Goal: Task Accomplishment & Management: Use online tool/utility

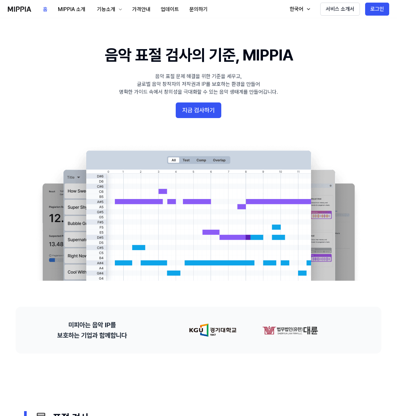
click at [182, 122] on 배너 "음악 표절 검사의 기준, MIPPIA 음악 표절 문제 해결을 위한 기준을 세우고, 글로벌 음악 창작자의 저작권과 IP를 보호하는 환경을 만들어…" at bounding box center [198, 162] width 397 height 236
click at [190, 110] on button "지금 검사하기" at bounding box center [199, 110] width 46 height 16
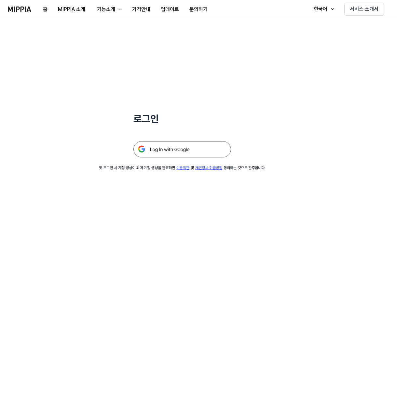
click at [196, 151] on img at bounding box center [182, 149] width 98 height 16
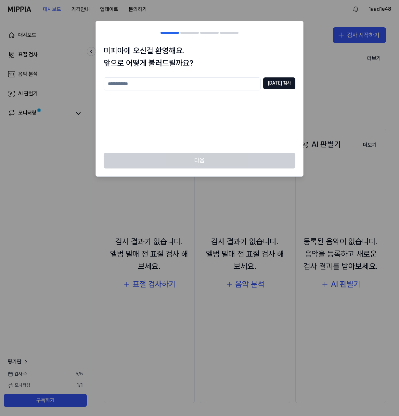
click at [235, 84] on input "text" at bounding box center [182, 83] width 157 height 13
type input "*****"
click at [282, 86] on button "[DATE] 검사" at bounding box center [279, 83] width 32 height 12
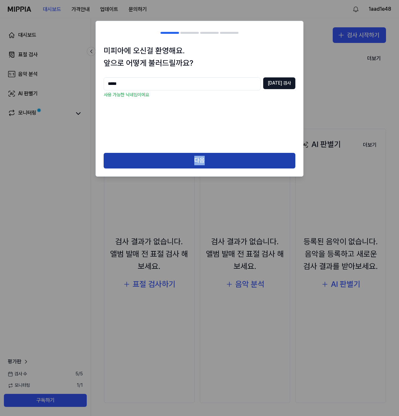
click at [215, 153] on div "미피아에 오신걸 환영해요. 앞으로 어떻게 불러드릴까요? ***** 중복 검사 사용 가능한 닉네임이에요 다음" at bounding box center [200, 99] width 208 height 156
click at [202, 162] on button "다음" at bounding box center [200, 161] width 192 height 16
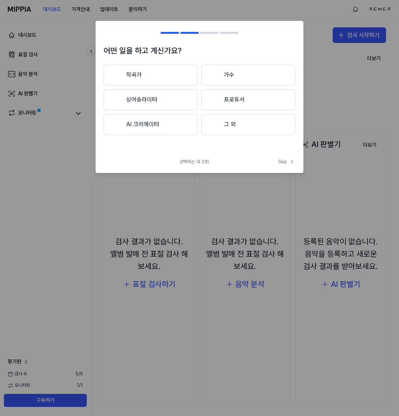
click at [219, 123] on button "그 외" at bounding box center [249, 124] width 94 height 21
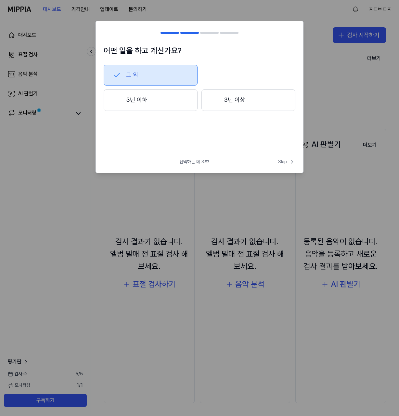
drag, startPoint x: 197, startPoint y: 136, endPoint x: 191, endPoint y: 130, distance: 8.3
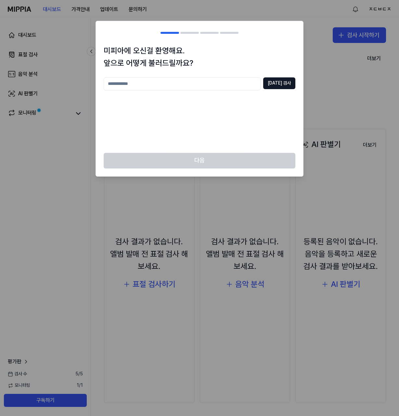
click at [200, 88] on input "text" at bounding box center [182, 83] width 157 height 13
type input "******"
click at [201, 162] on div "다음" at bounding box center [199, 164] width 207 height 23
click at [277, 87] on button "[DATE] 검사" at bounding box center [279, 83] width 32 height 12
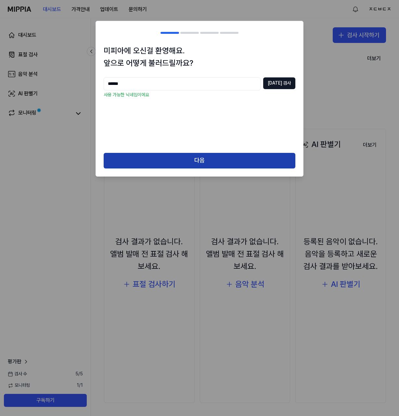
click at [219, 156] on button "다음" at bounding box center [200, 161] width 192 height 16
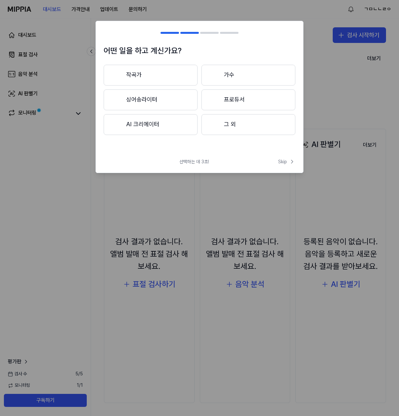
click at [176, 130] on button "AI 크리에이터" at bounding box center [151, 124] width 94 height 21
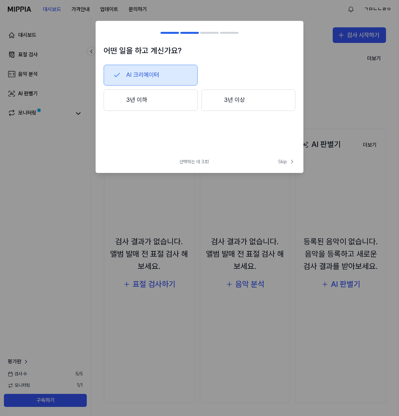
click at [166, 102] on button "3년 이하" at bounding box center [151, 99] width 94 height 21
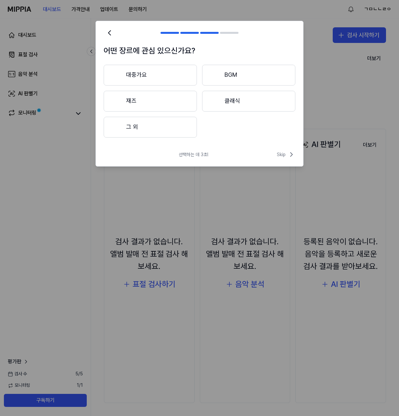
click at [182, 111] on button "재즈" at bounding box center [150, 101] width 93 height 21
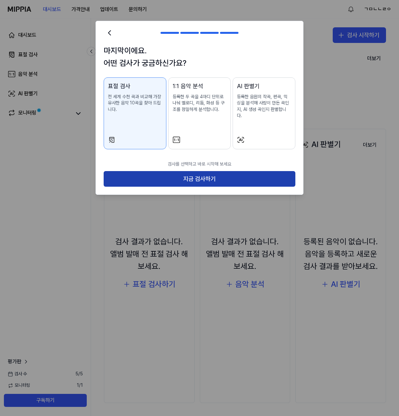
click at [206, 174] on button "지금 검사하기" at bounding box center [200, 179] width 192 height 16
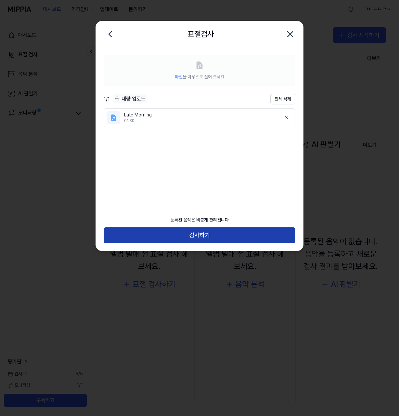
click at [222, 233] on button "검사하기" at bounding box center [200, 235] width 192 height 16
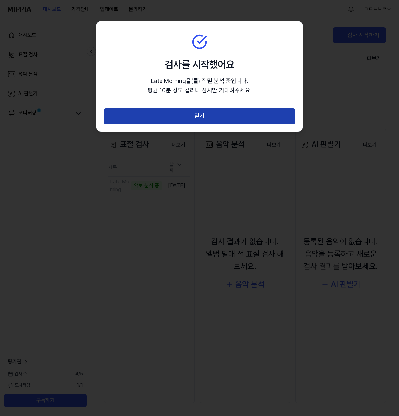
click at [221, 115] on button "닫기" at bounding box center [200, 116] width 192 height 16
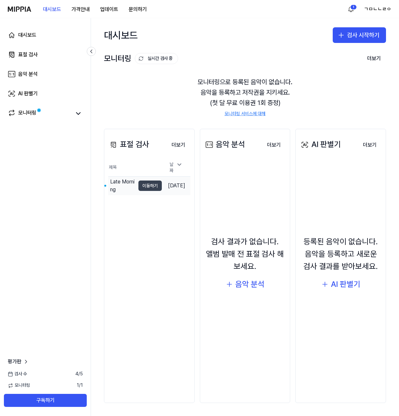
click at [145, 186] on button "이동하기" at bounding box center [150, 185] width 23 height 10
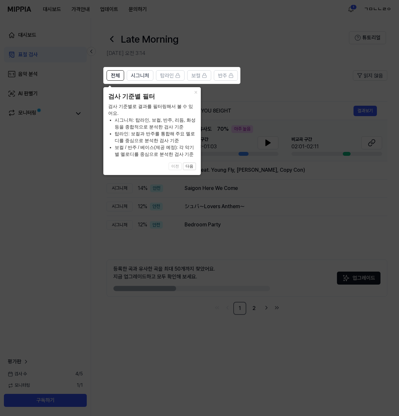
click at [213, 201] on icon at bounding box center [199, 208] width 399 height 416
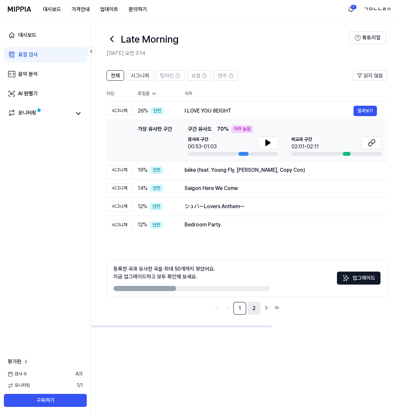
click at [254, 310] on link "2" at bounding box center [254, 308] width 13 height 13
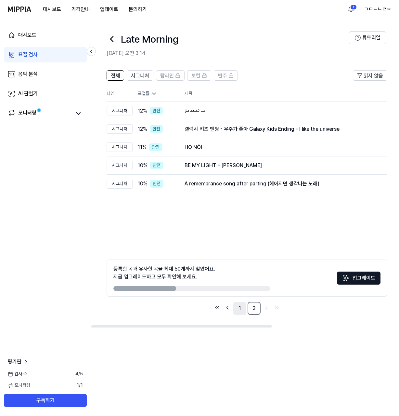
click at [244, 305] on link "1" at bounding box center [239, 308] width 13 height 13
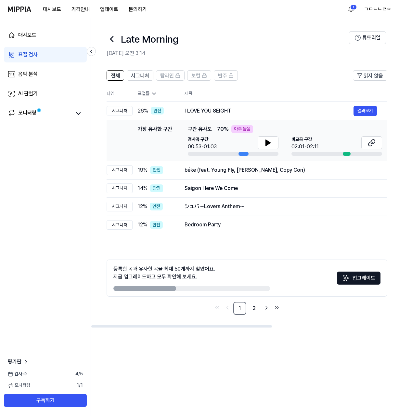
click at [200, 323] on div "전체 시그니처 탑라인 보컬 반주 읽지 않음 전체 시그니처 탑라인 보컬 반주 타입 표절률 제목 표절률 읽지 않음 시그니처 26 % 안전 I LO…" at bounding box center [353, 196] width 524 height 264
click at [269, 146] on icon at bounding box center [267, 143] width 8 height 8
click at [371, 140] on icon at bounding box center [372, 142] width 4 height 4
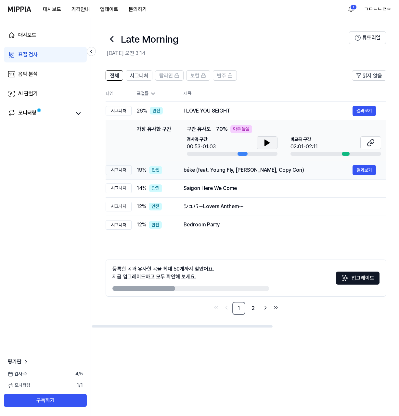
click at [223, 169] on div "béke (feat. Young Fly, [PERSON_NAME], Copy Con)" at bounding box center [268, 170] width 169 height 8
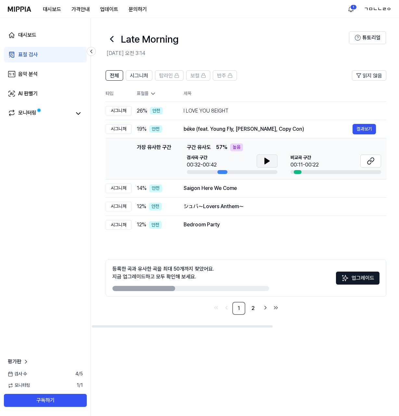
click at [265, 158] on icon at bounding box center [267, 161] width 5 height 6
click at [269, 161] on icon at bounding box center [268, 160] width 1 height 5
click at [370, 161] on icon at bounding box center [371, 161] width 8 height 8
click at [216, 191] on div "Saigon Here We Come" at bounding box center [268, 188] width 169 height 8
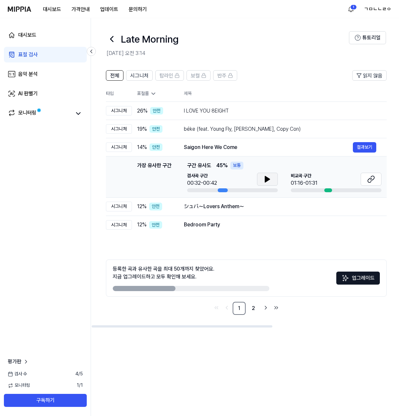
click at [260, 178] on button at bounding box center [267, 179] width 21 height 13
click at [370, 180] on icon at bounding box center [371, 179] width 8 height 8
click at [265, 183] on button at bounding box center [267, 179] width 21 height 13
click at [213, 210] on div "シュバ～Lovers Anthem～" at bounding box center [268, 207] width 169 height 8
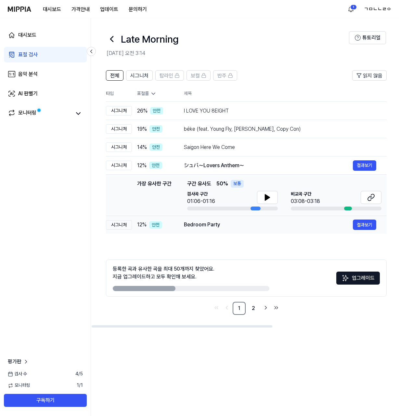
click at [218, 223] on div "Bedroom Party" at bounding box center [268, 225] width 169 height 8
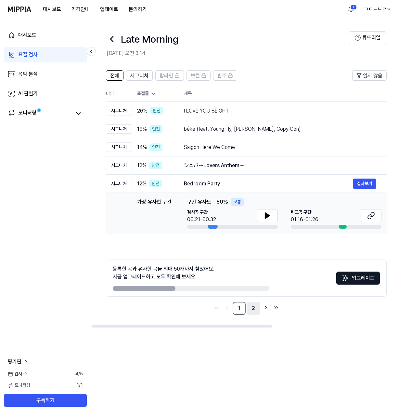
click at [257, 311] on link "2" at bounding box center [253, 308] width 13 height 13
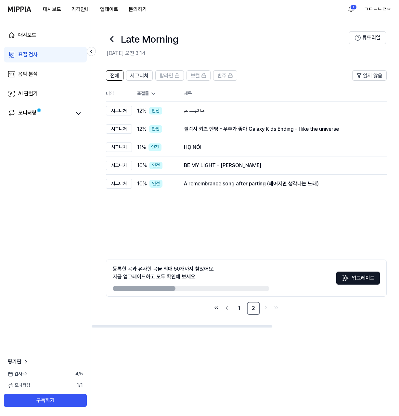
scroll to position [0, 0]
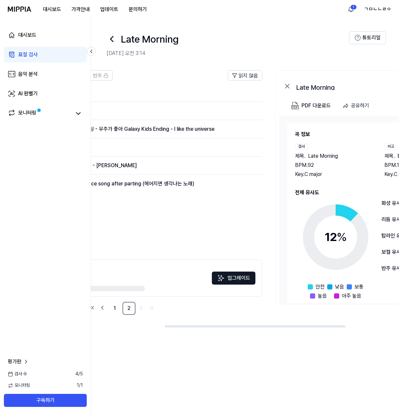
drag, startPoint x: 216, startPoint y: 286, endPoint x: 91, endPoint y: 278, distance: 124.8
click at [91, 278] on div "등록한 곡과 유사한 곡을 최대 50개까지 찾았어요. 지금 업그레이드하고 모두 확인해 보세요." at bounding box center [66, 278] width 157 height 26
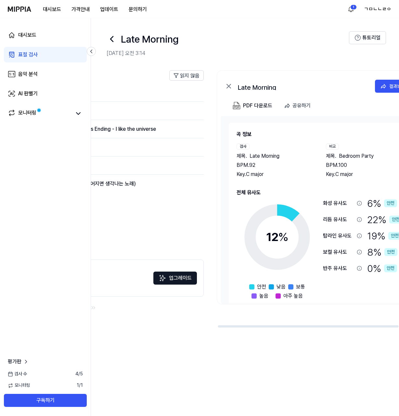
scroll to position [0, 216]
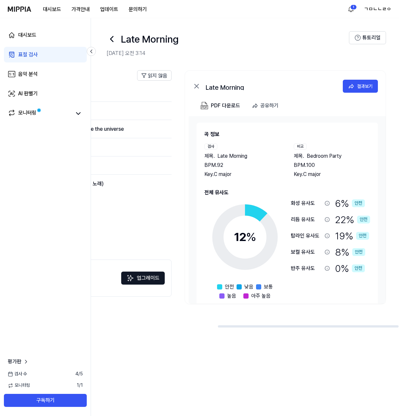
drag, startPoint x: 280, startPoint y: 234, endPoint x: 120, endPoint y: 239, distance: 160.7
click at [120, 239] on div "전체 시그니처 탑라인 보컬 반주 읽지 않음 전체 시그니처 탑라인 보컬 반주 타입 표절률 제목 표절률 읽지 않음 시그니처 12 % 안전 ماتب…" at bounding box center [137, 196] width 524 height 264
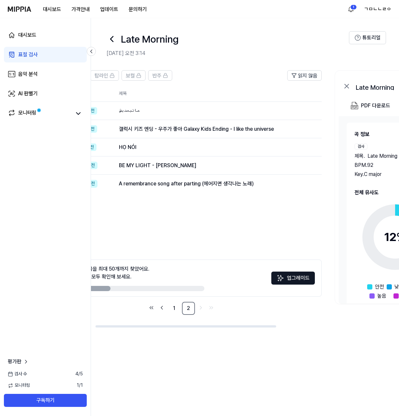
scroll to position [0, 0]
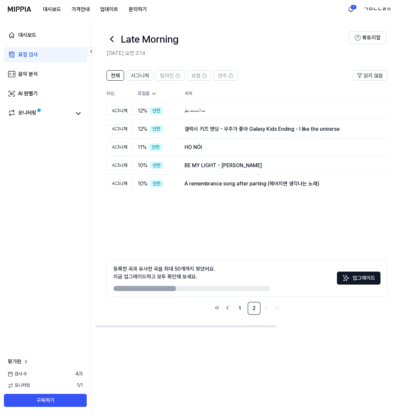
drag, startPoint x: 140, startPoint y: 210, endPoint x: 367, endPoint y: 214, distance: 227.0
click at [367, 214] on div "전체 시그니처 탑라인 보컬 반주 읽지 않음 전체 시그니처 탑라인 보컬 반주 타입 표절률 제목 표절률 읽지 않음 시그니처 12 % 안전 ماتب…" at bounding box center [247, 192] width 281 height 245
